Goal: Information Seeking & Learning: Learn about a topic

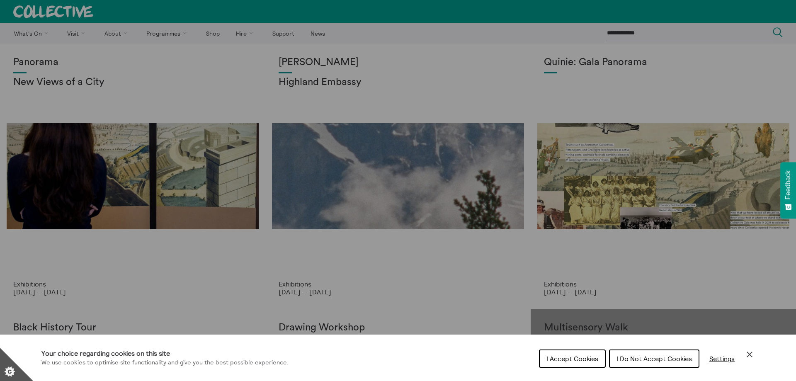
drag, startPoint x: 0, startPoint y: 0, endPoint x: 623, endPoint y: 359, distance: 719.2
click at [623, 359] on span "I Do Not Accept Cookies" at bounding box center [653, 358] width 75 height 8
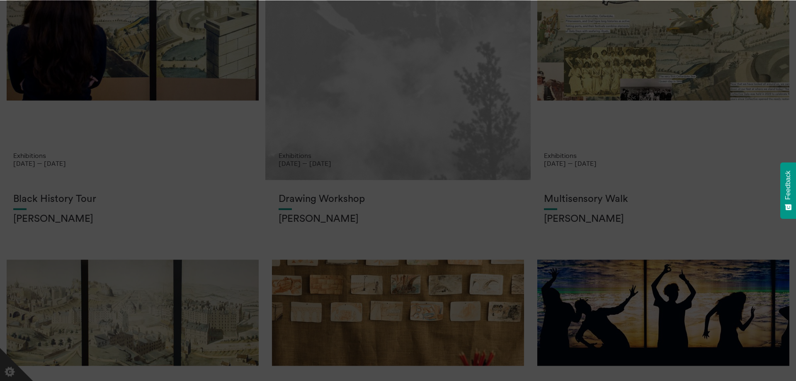
scroll to position [169, 0]
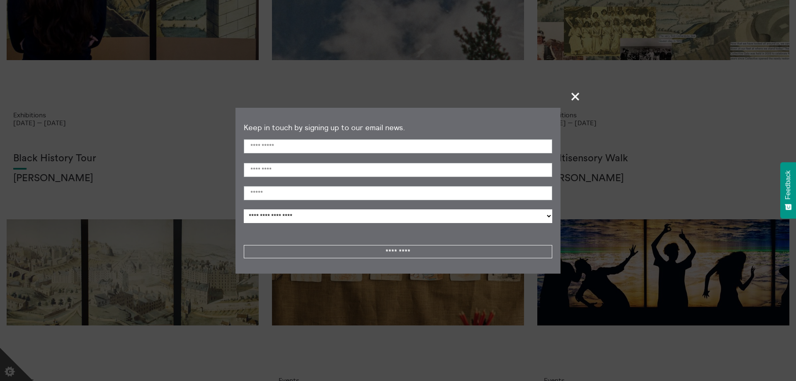
click at [576, 96] on span "+" at bounding box center [575, 96] width 24 height 24
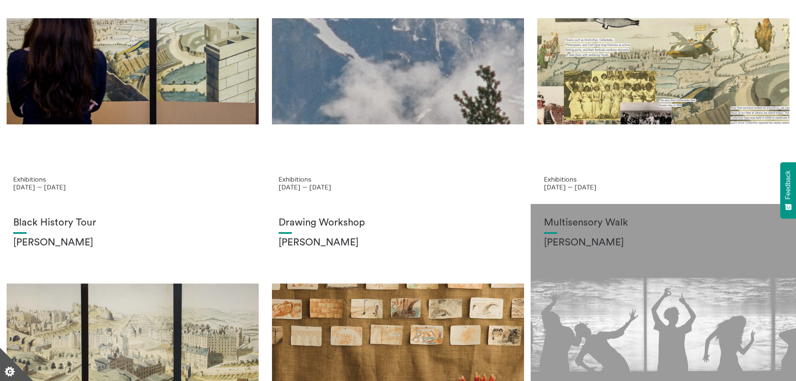
scroll to position [0, 0]
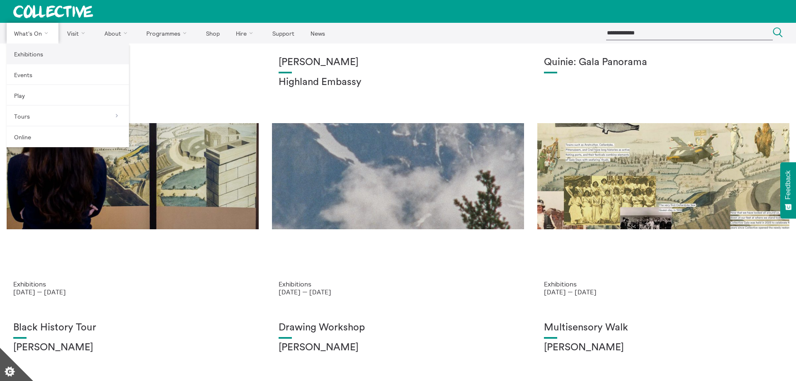
click at [34, 57] on link "Exhibitions" at bounding box center [68, 54] width 122 height 21
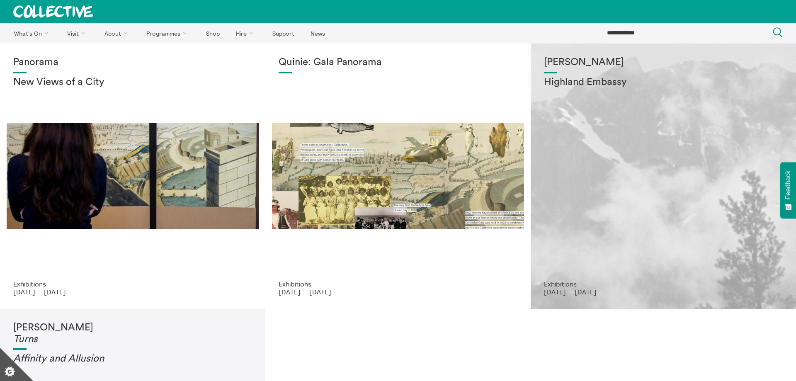
click at [643, 215] on div "Shen Xin Highland Embassy" at bounding box center [663, 168] width 239 height 223
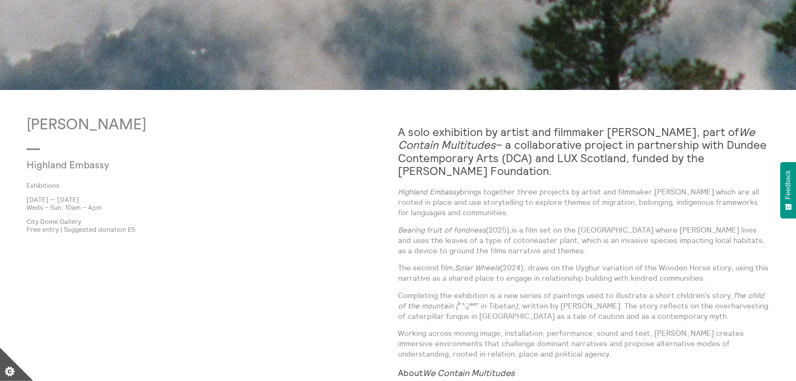
scroll to position [551, 0]
